Goal: Navigation & Orientation: Find specific page/section

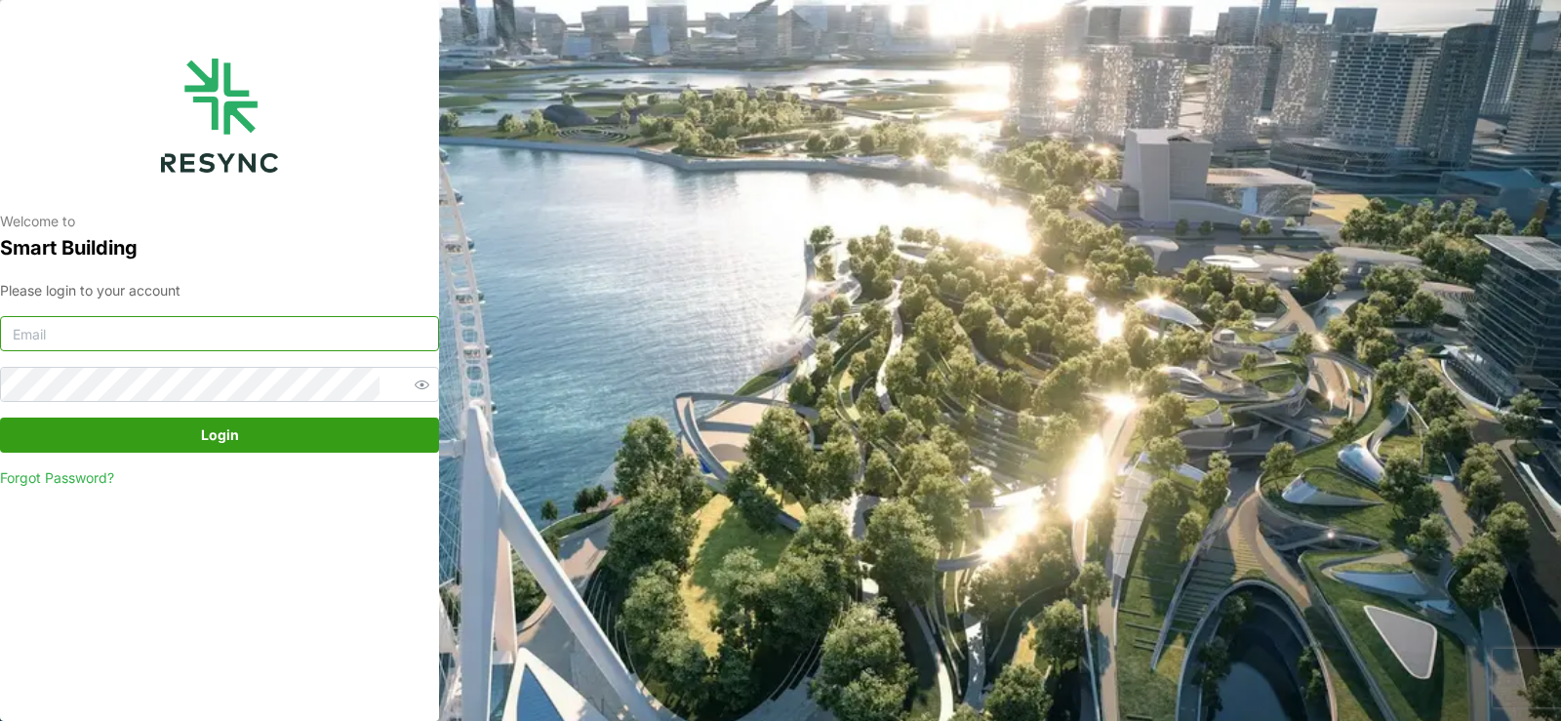
click at [149, 341] on input at bounding box center [219, 333] width 439 height 35
type input "manajemen.gedung@national-hospital.com"
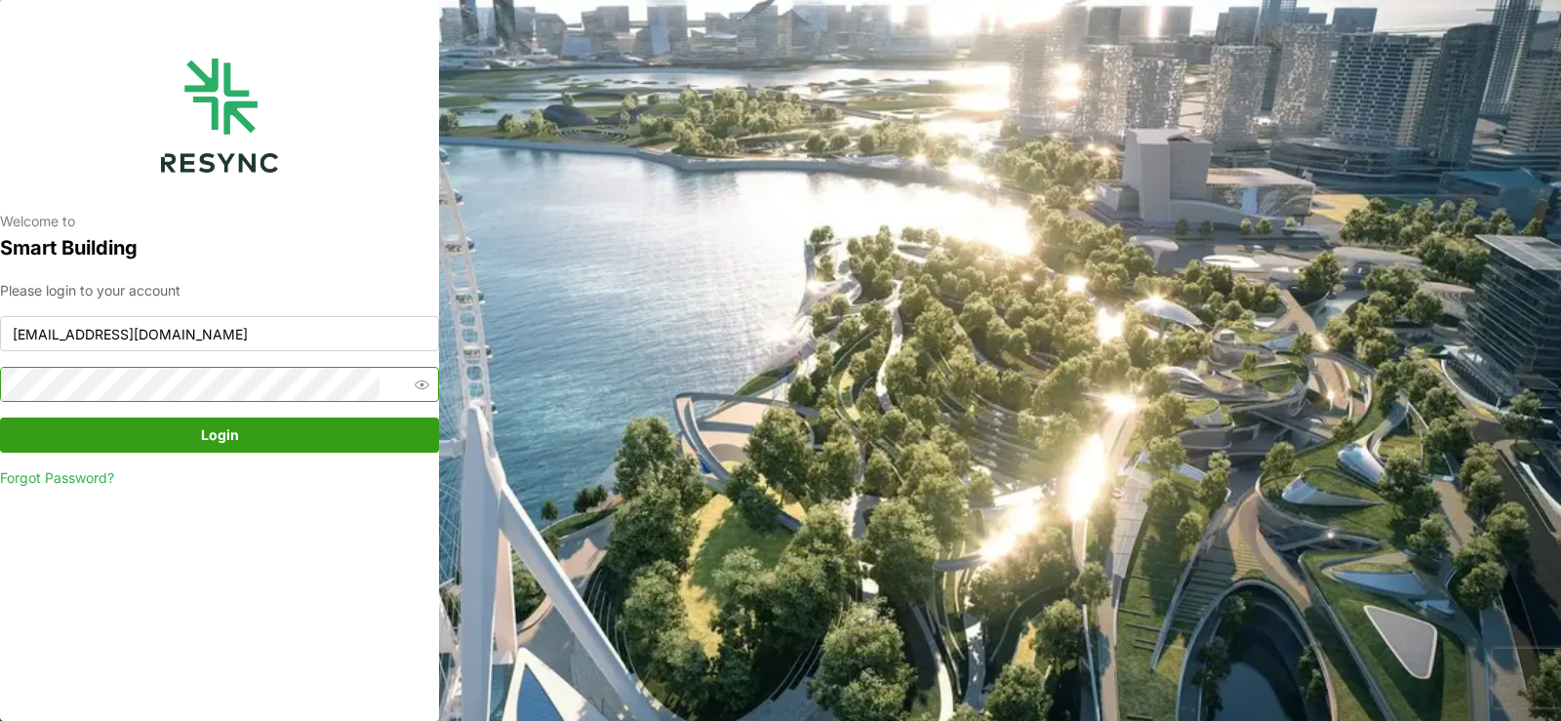
click at [0, 418] on button "Login" at bounding box center [219, 435] width 439 height 35
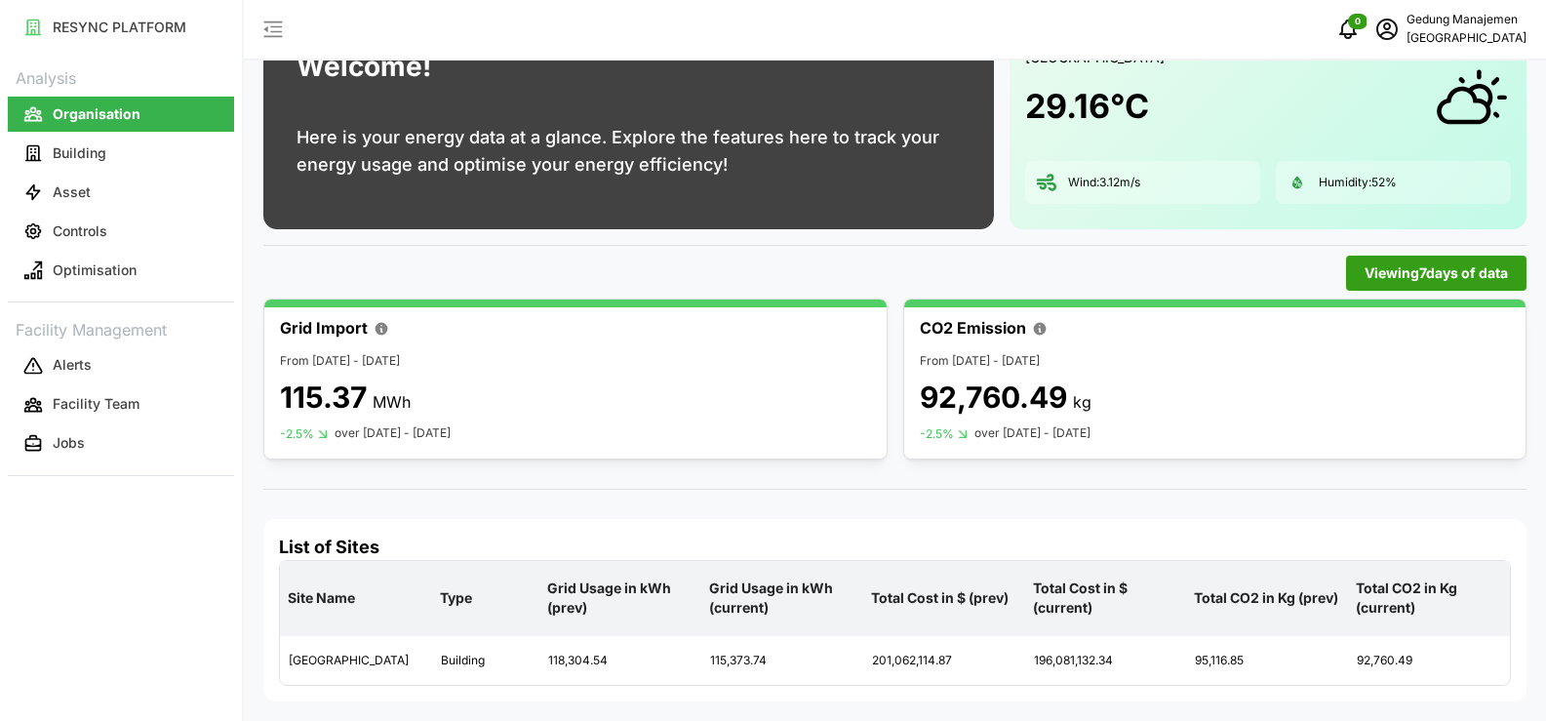
scroll to position [108, 0]
click at [75, 188] on p "Asset" at bounding box center [72, 192] width 38 height 20
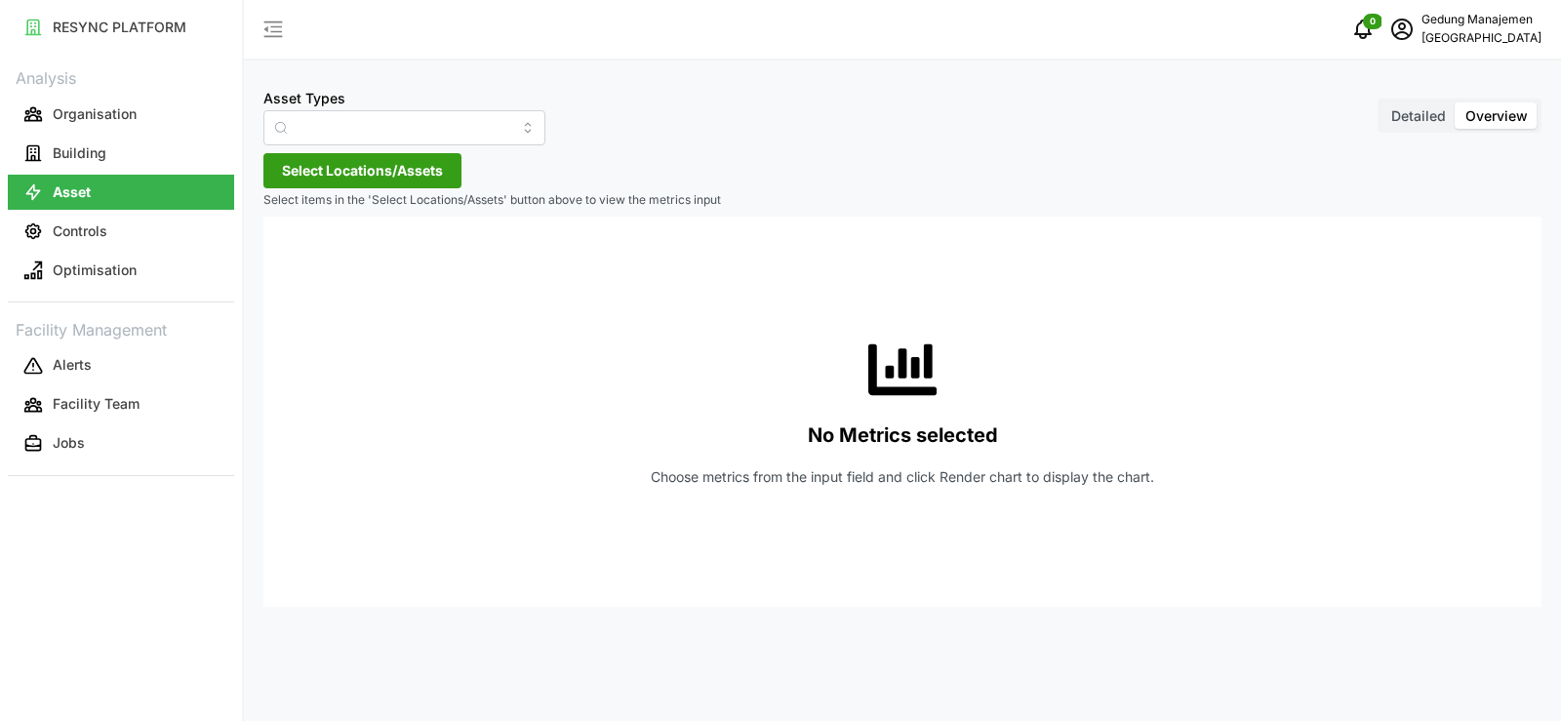
type input "Condenser"
click at [64, 230] on p "Controls" at bounding box center [80, 231] width 55 height 20
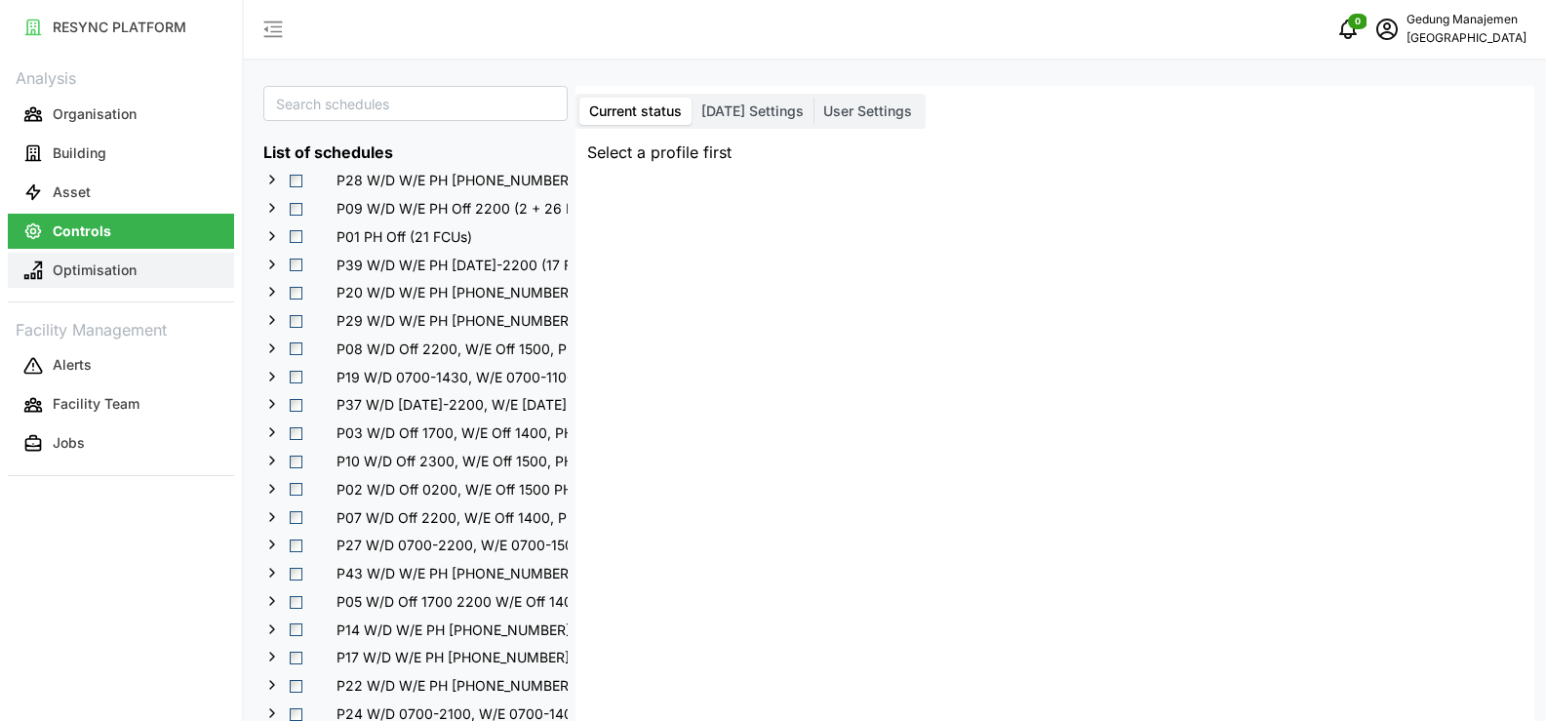
click at [72, 271] on p "Optimisation" at bounding box center [95, 270] width 84 height 20
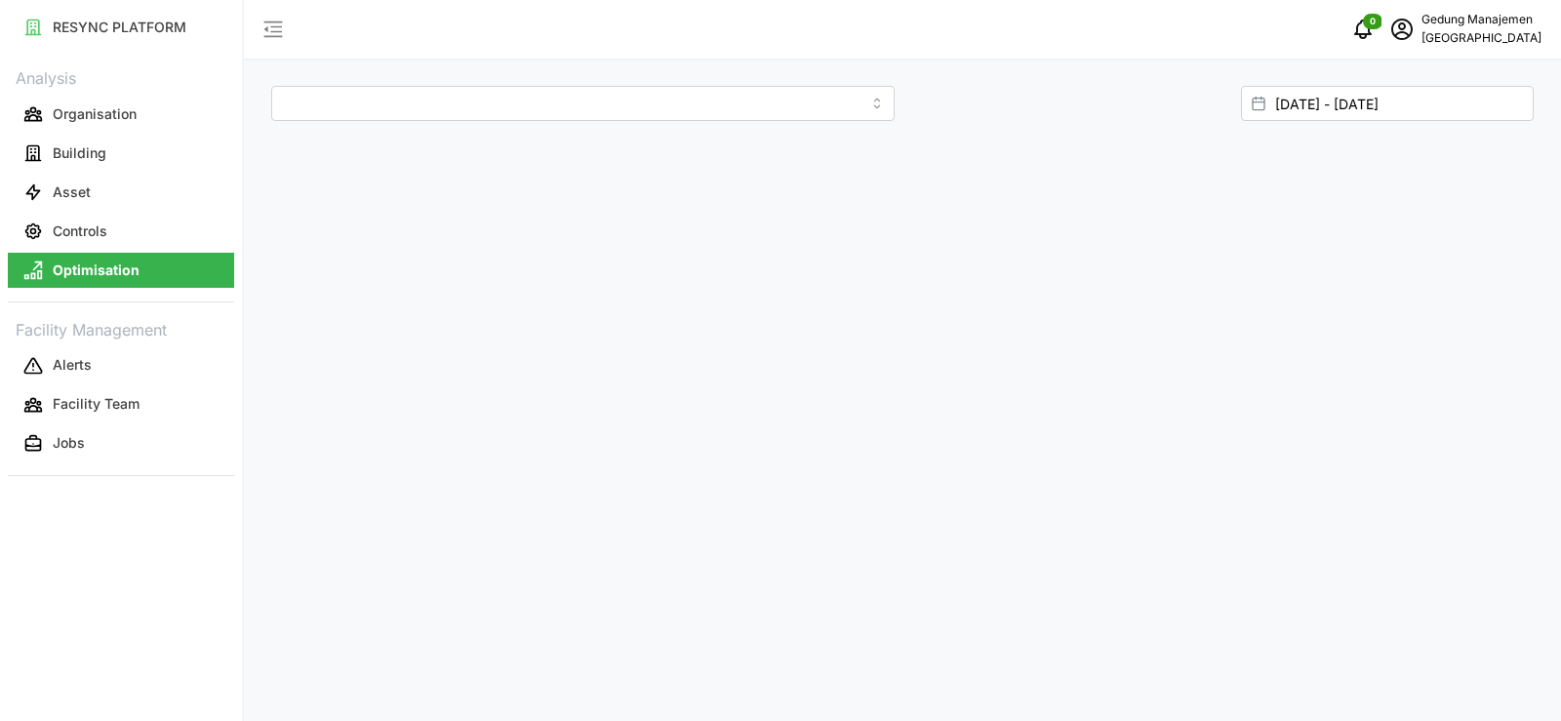
type input "[GEOGRAPHIC_DATA]"
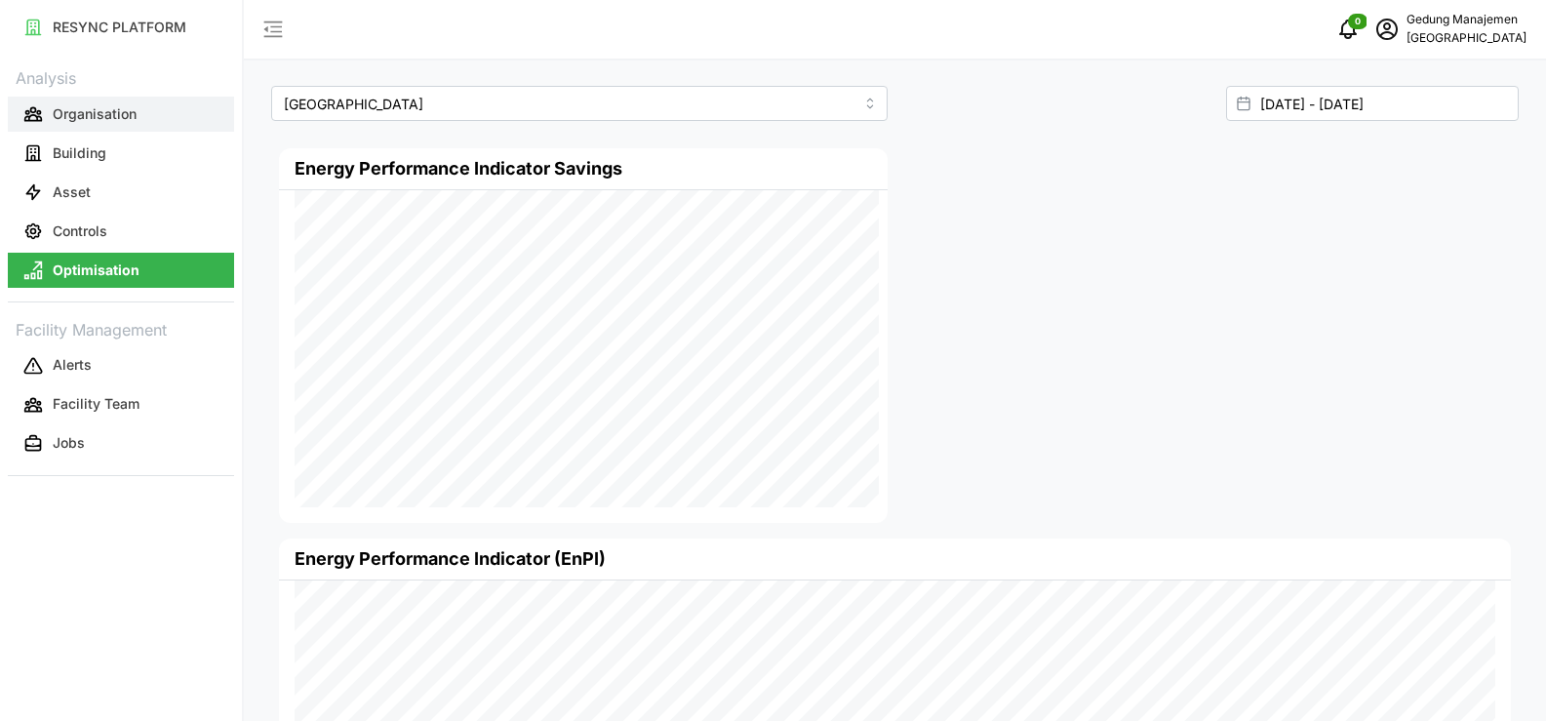
click at [93, 106] on p "Organisation" at bounding box center [95, 114] width 84 height 20
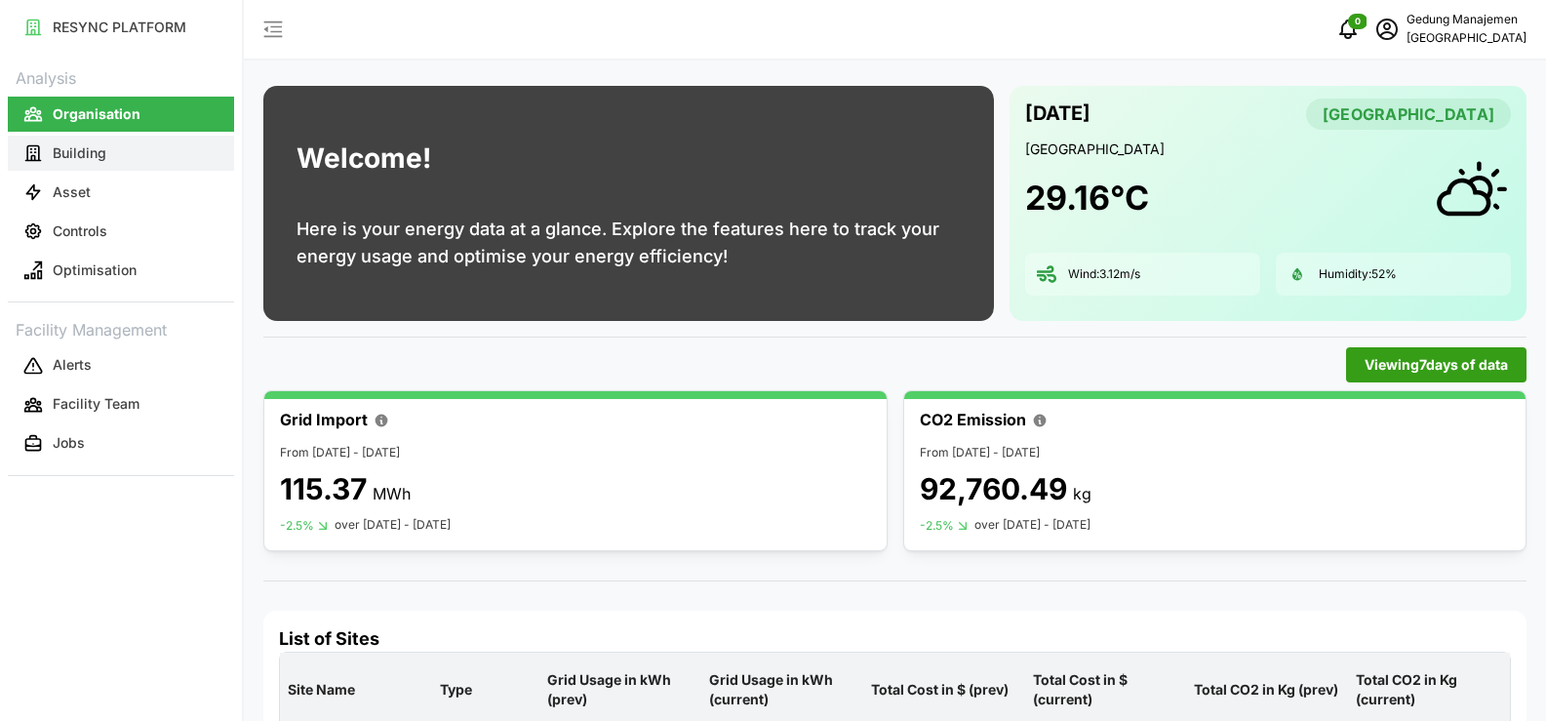
click at [77, 152] on p "Building" at bounding box center [80, 153] width 54 height 20
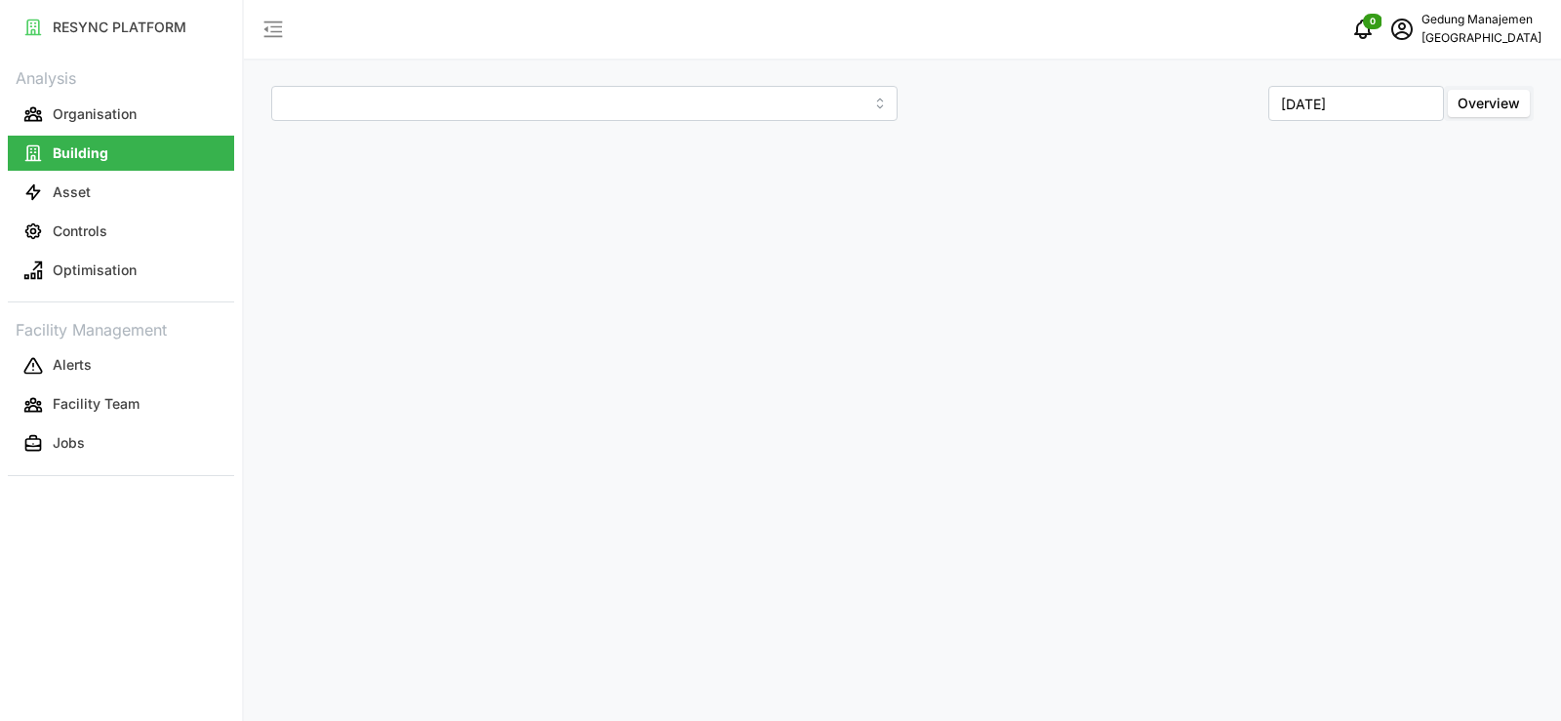
type input "[GEOGRAPHIC_DATA]"
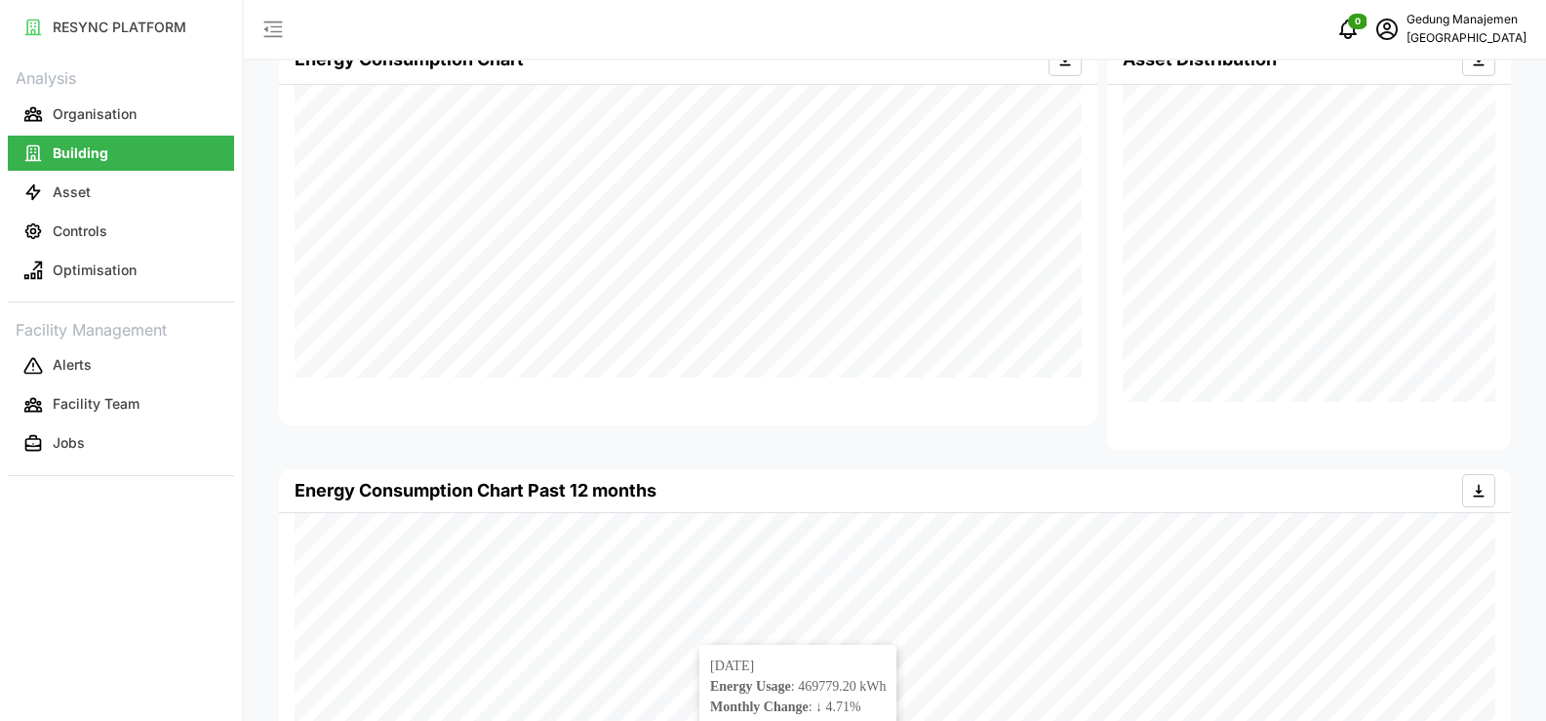
scroll to position [542, 0]
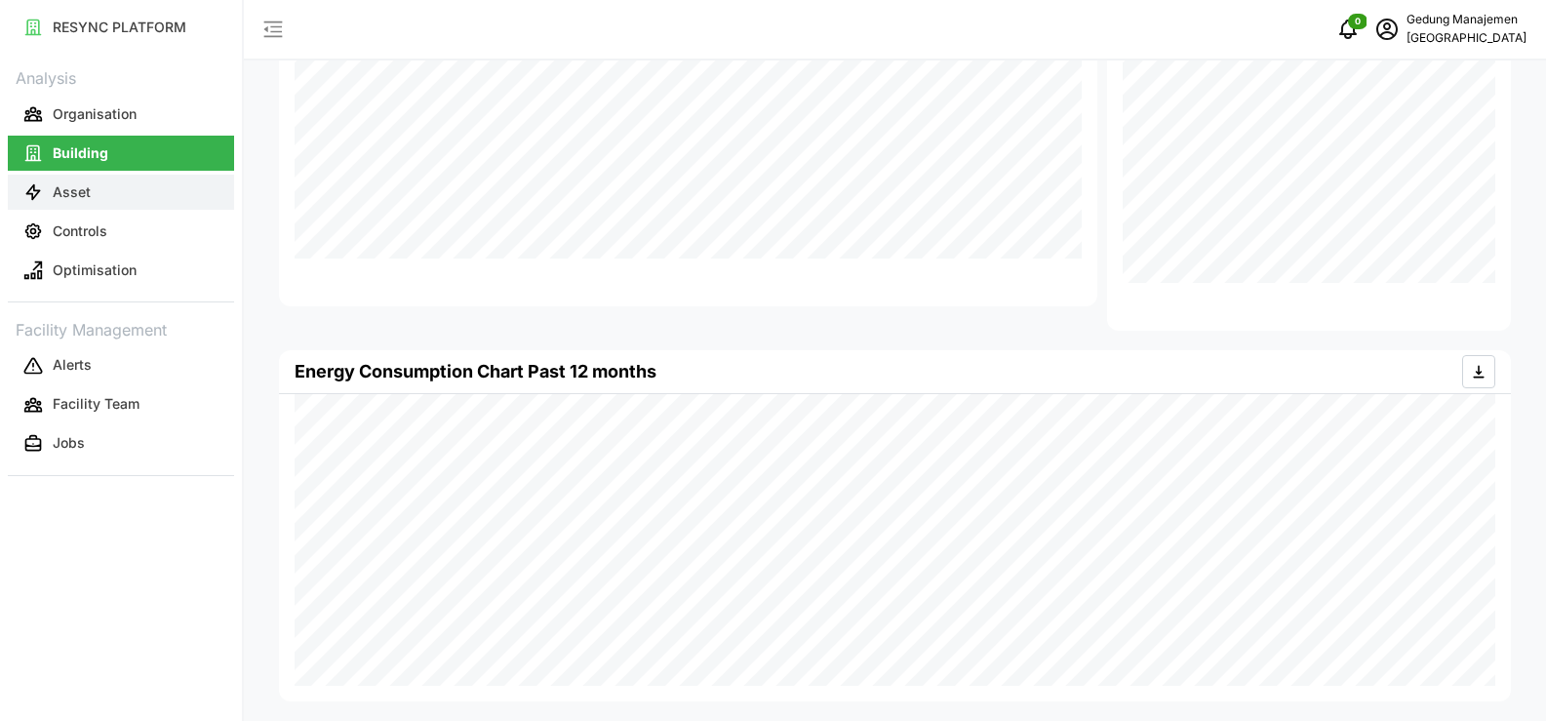
click at [57, 192] on p "Asset" at bounding box center [72, 192] width 38 height 20
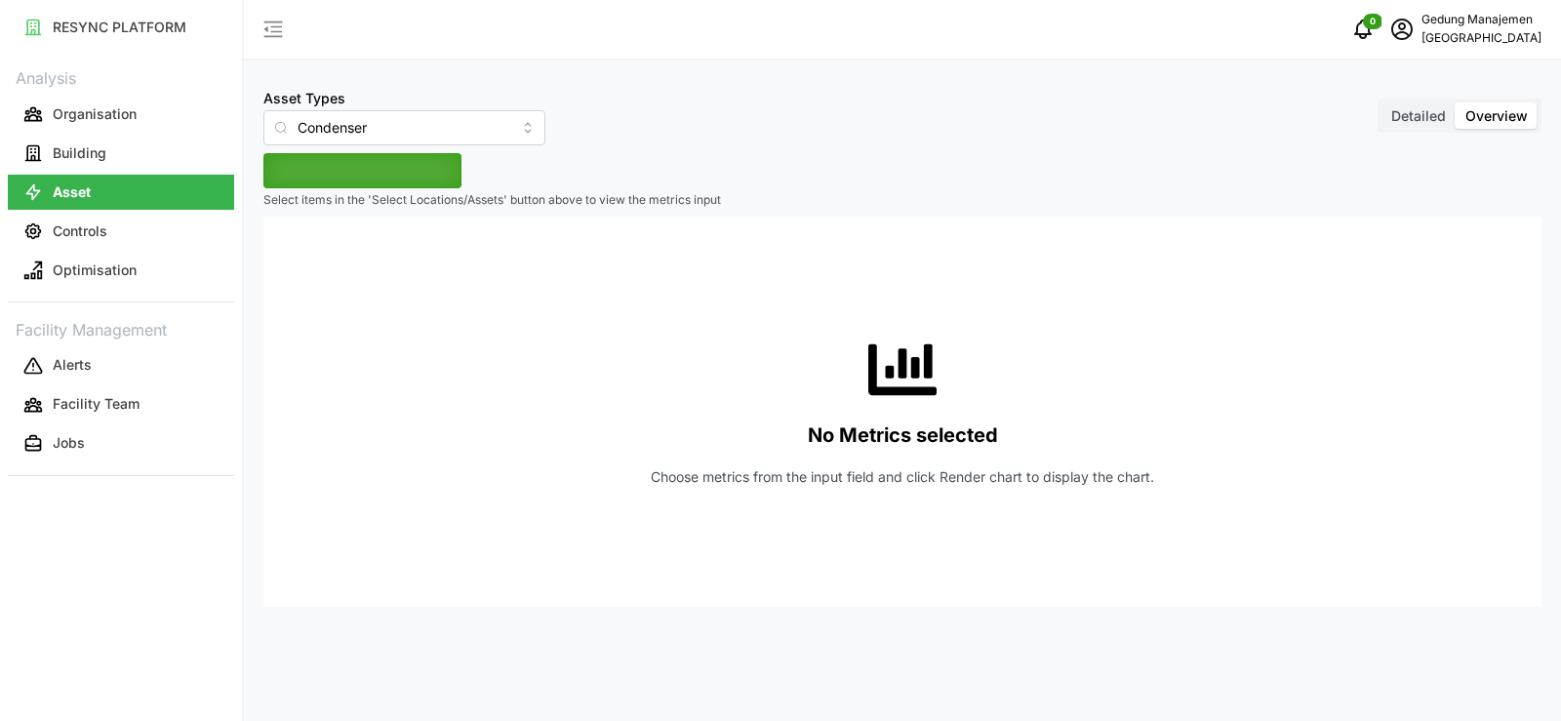
type input "Condenser"
click at [71, 232] on p "Controls" at bounding box center [80, 231] width 55 height 20
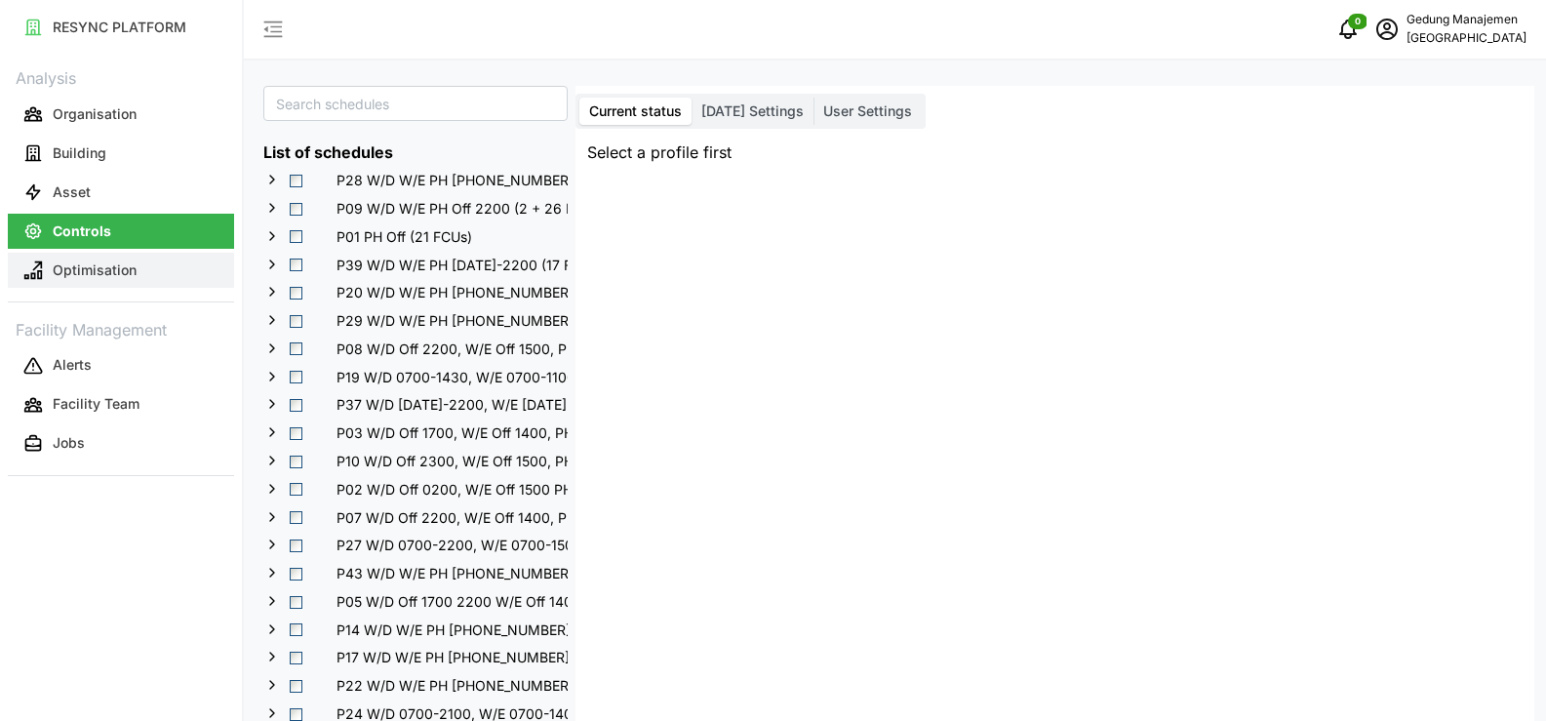
click at [83, 275] on p "Optimisation" at bounding box center [95, 270] width 84 height 20
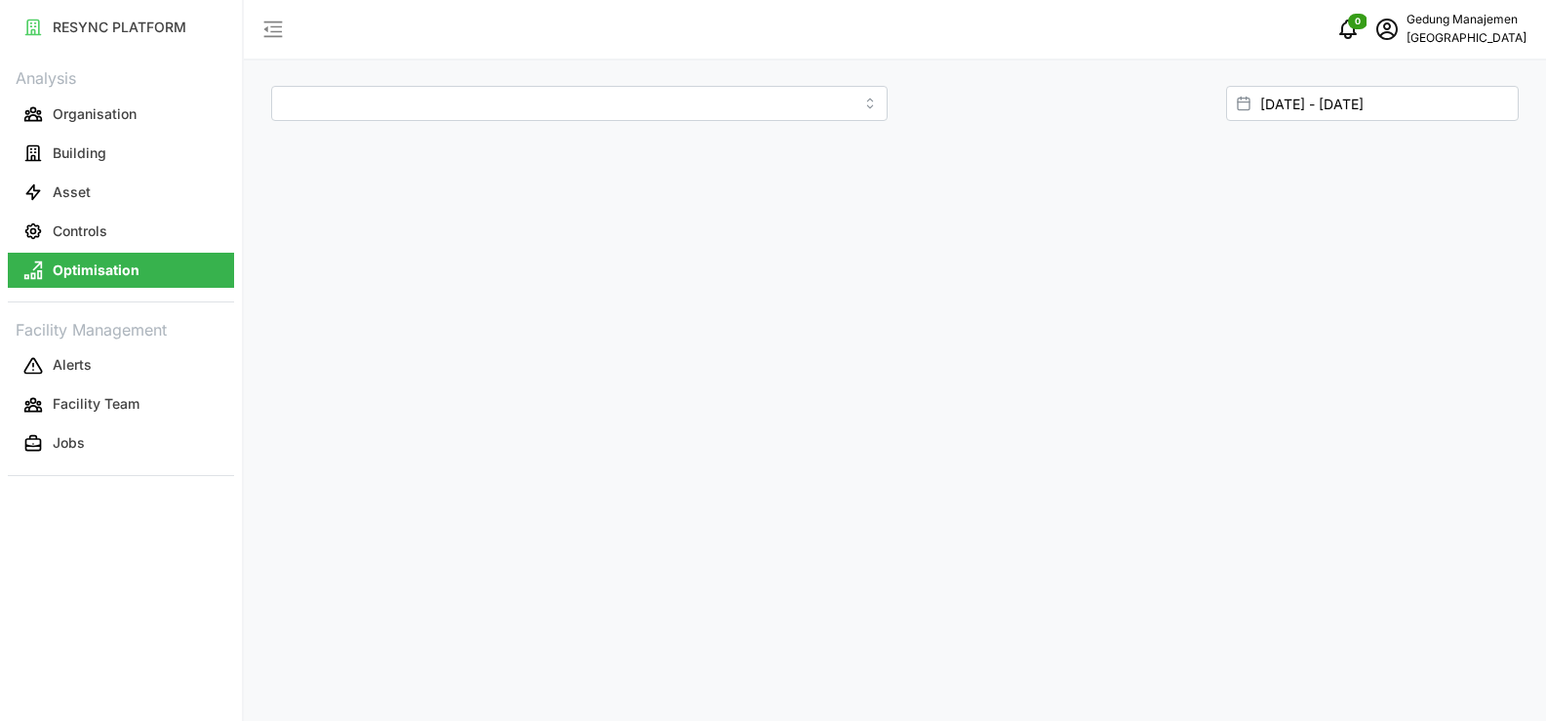
type input "[GEOGRAPHIC_DATA]"
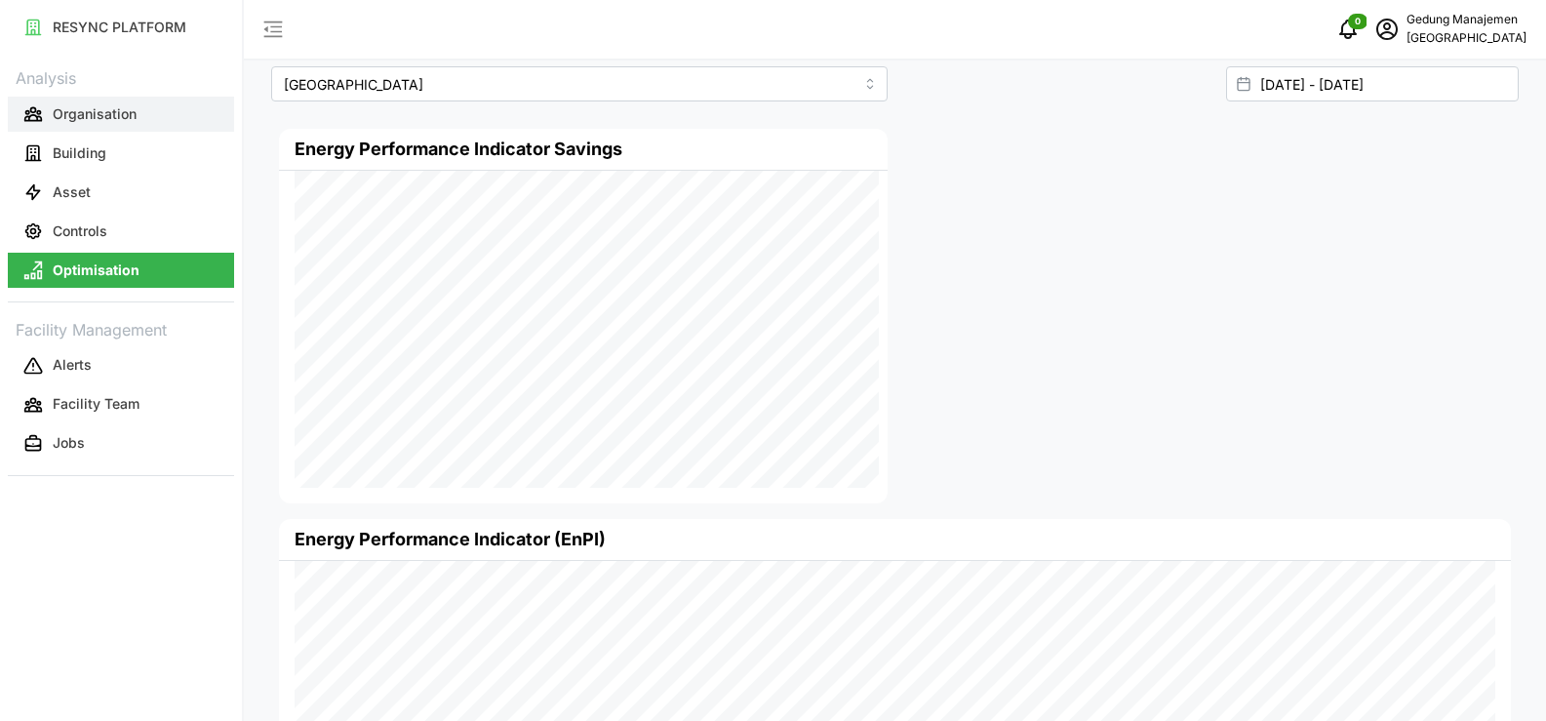
click at [100, 115] on p "Organisation" at bounding box center [95, 114] width 84 height 20
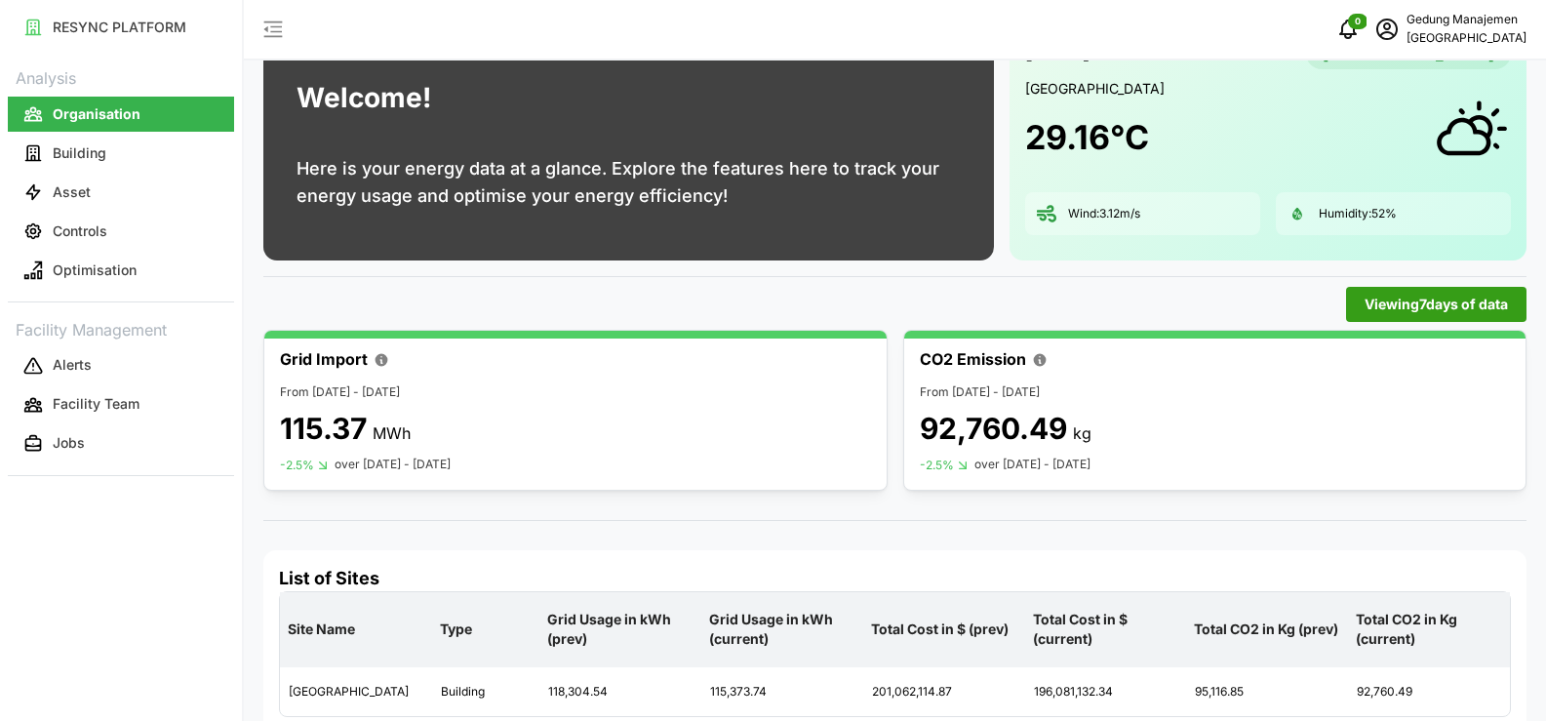
scroll to position [108, 0]
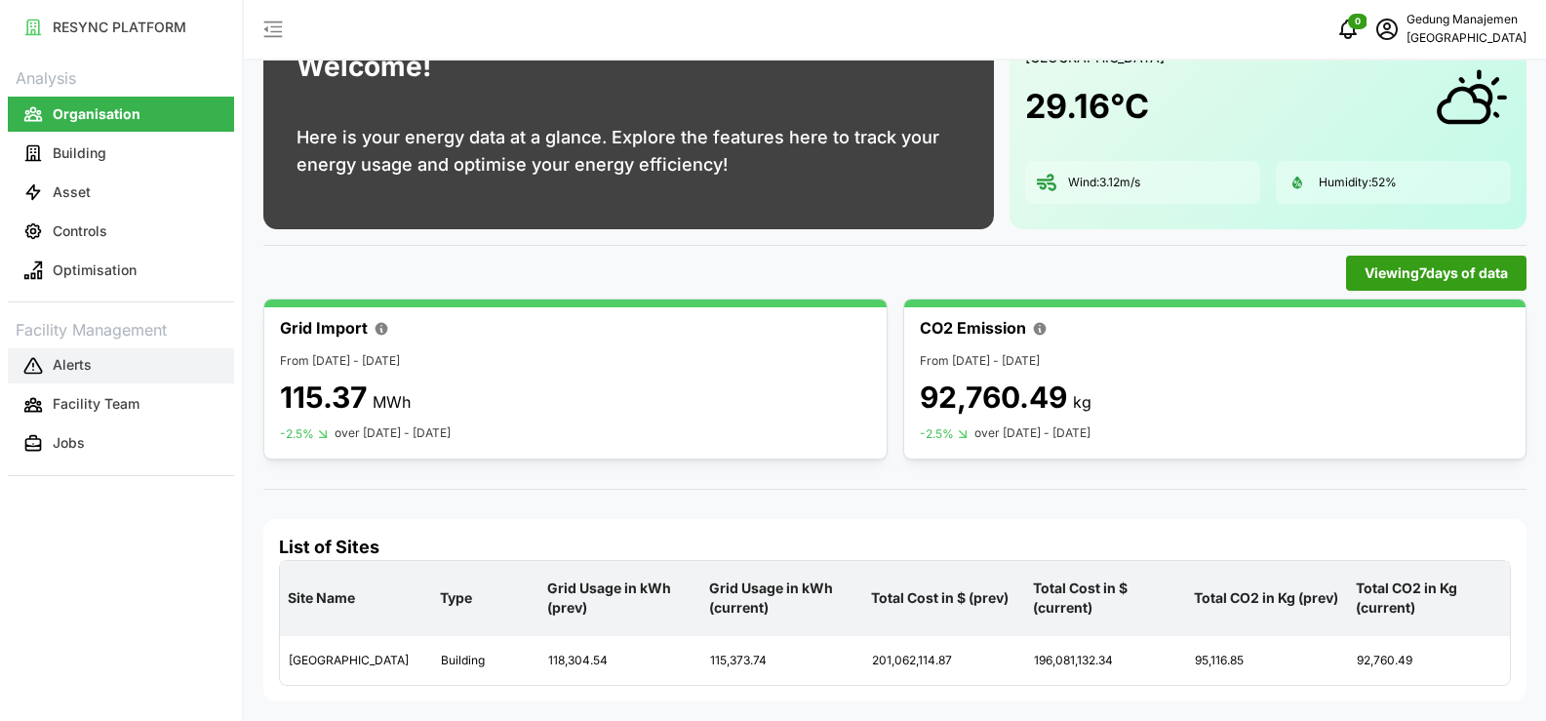
click at [57, 367] on p "Alerts" at bounding box center [72, 365] width 39 height 20
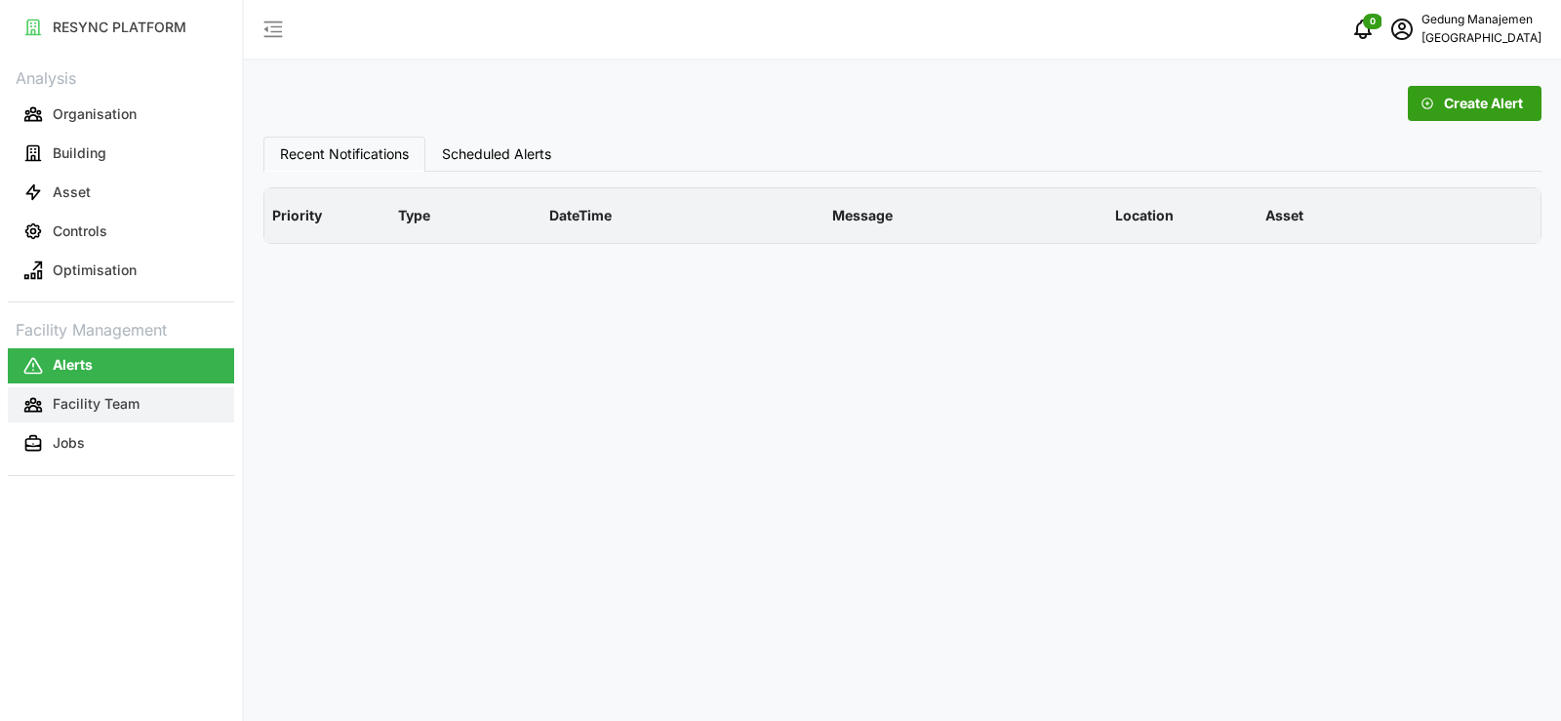
click at [69, 406] on p "Facility Team" at bounding box center [96, 404] width 87 height 20
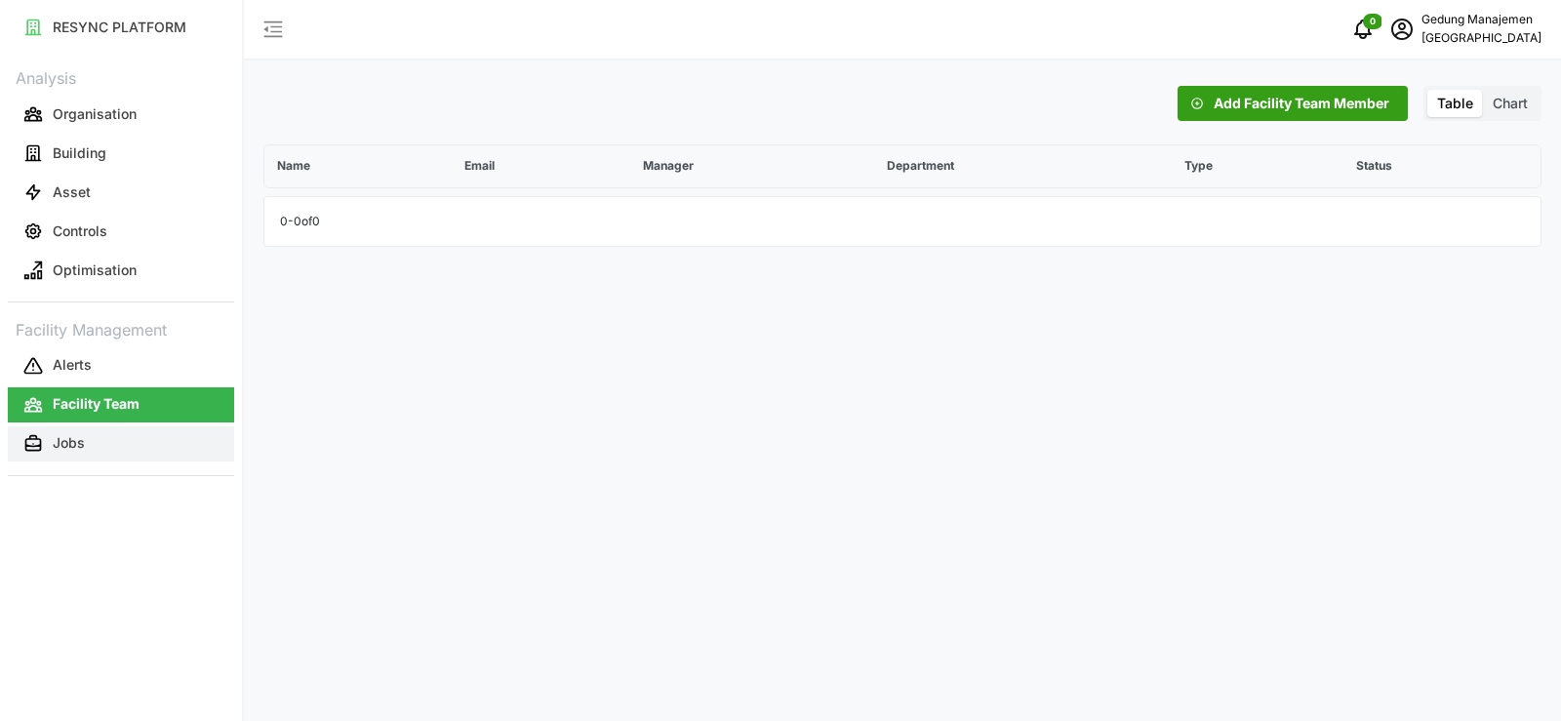
click at [62, 433] on p "Jobs" at bounding box center [69, 443] width 32 height 20
